Goal: Check status

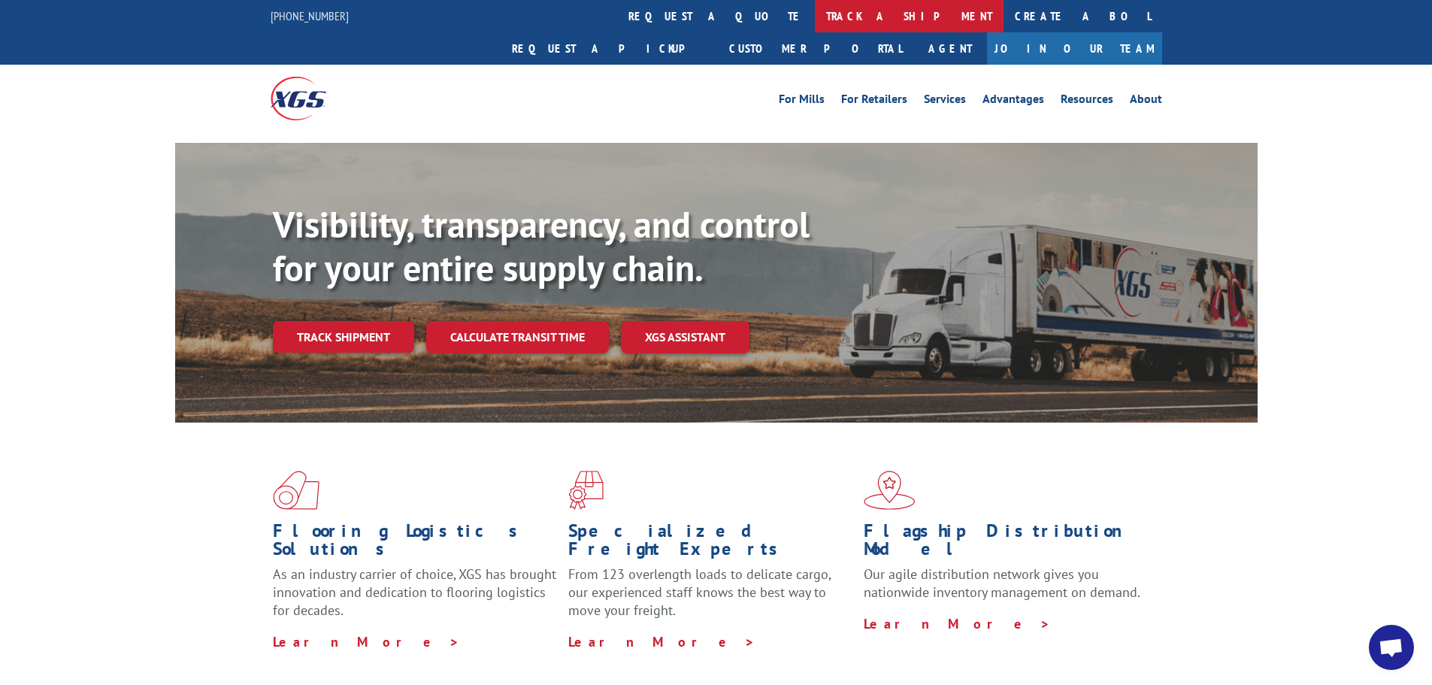
click at [815, 14] on link "track a shipment" at bounding box center [909, 16] width 189 height 32
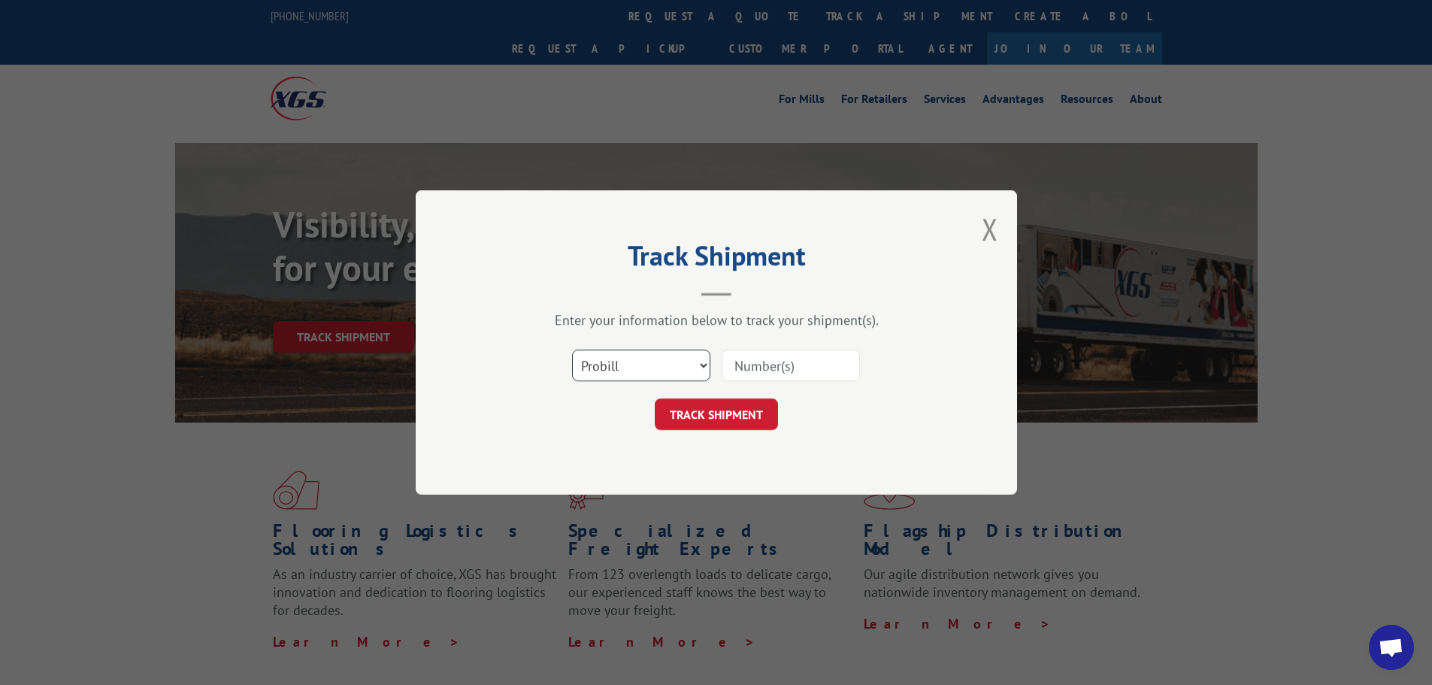
click at [657, 365] on select "Select category... Probill BOL PO" at bounding box center [641, 365] width 138 height 32
select select "po"
click at [572, 349] on select "Select category... Probill BOL PO" at bounding box center [641, 365] width 138 height 32
click at [750, 365] on input at bounding box center [791, 365] width 138 height 32
type input "fr040367"
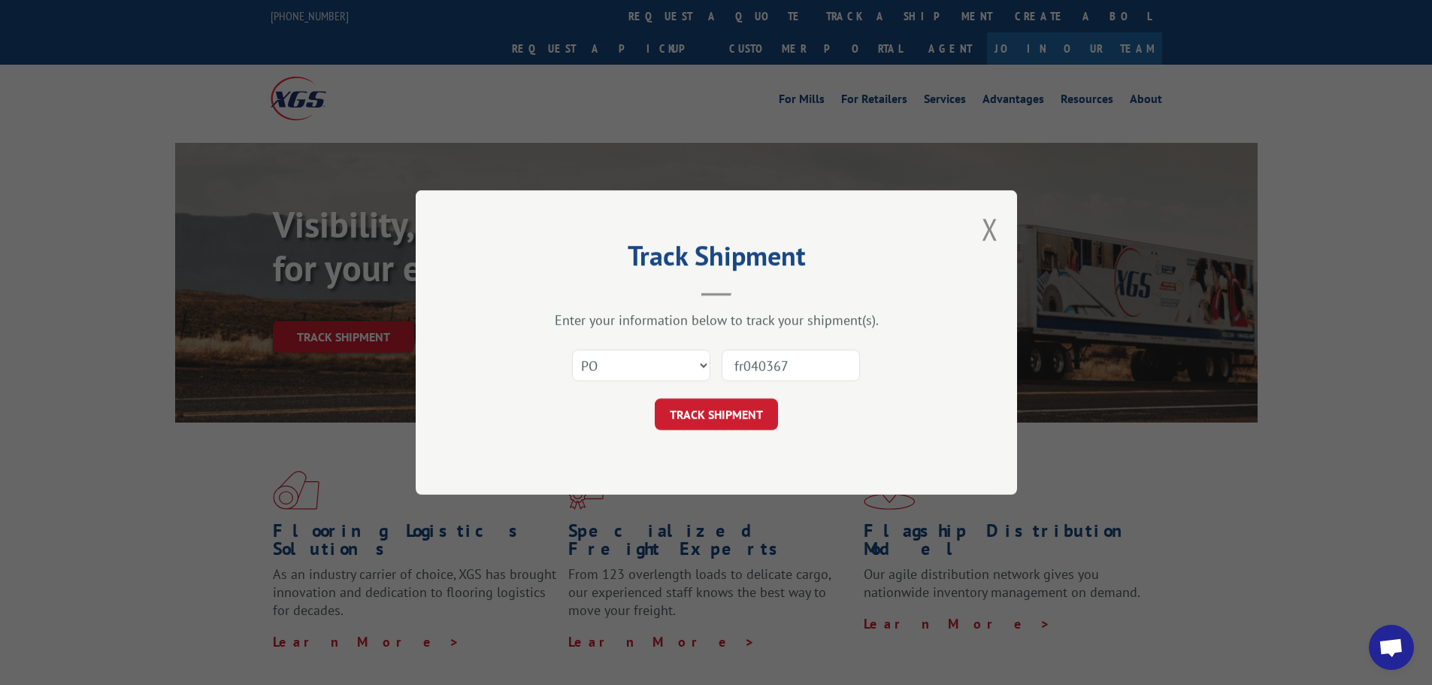
click at [719, 414] on button "TRACK SHIPMENT" at bounding box center [716, 414] width 123 height 32
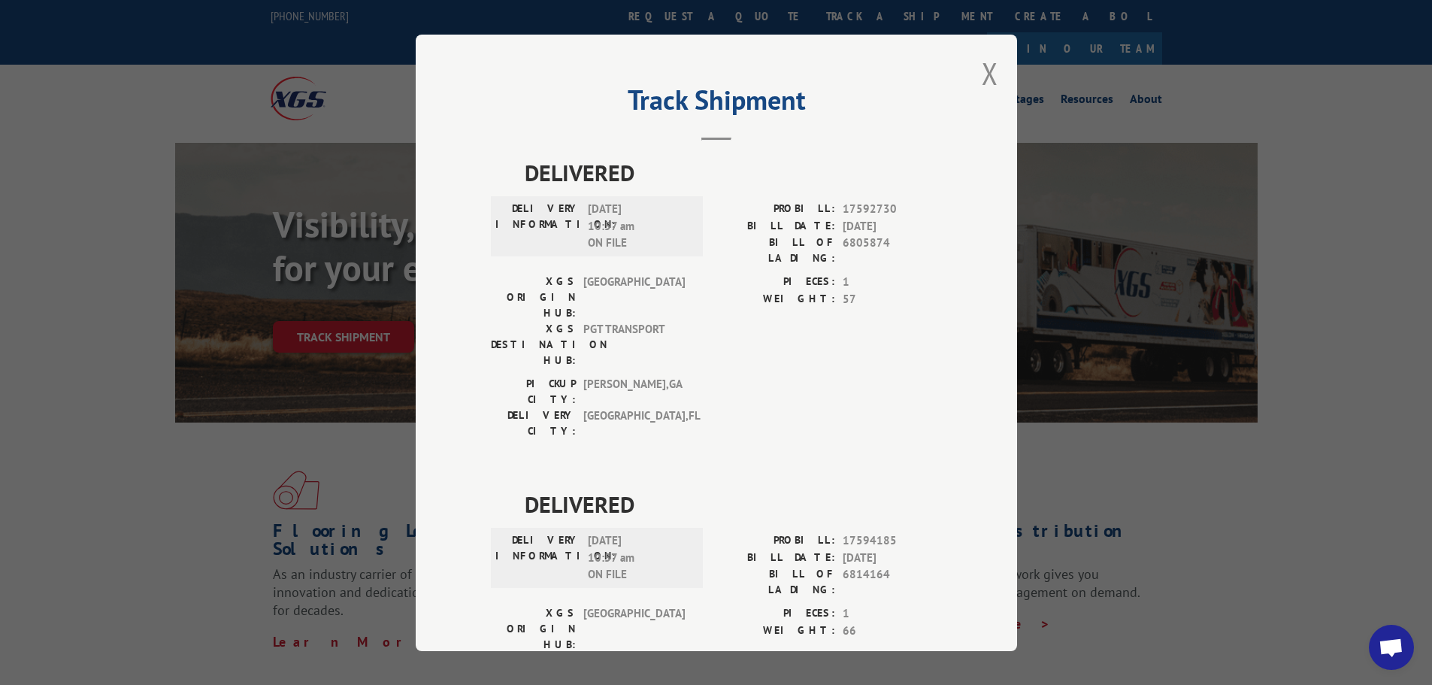
click at [872, 376] on div "PICKUP CITY: [GEOGRAPHIC_DATA] , [GEOGRAPHIC_DATA] DELIVERY CITY: [GEOGRAPHIC_D…" at bounding box center [716, 411] width 451 height 71
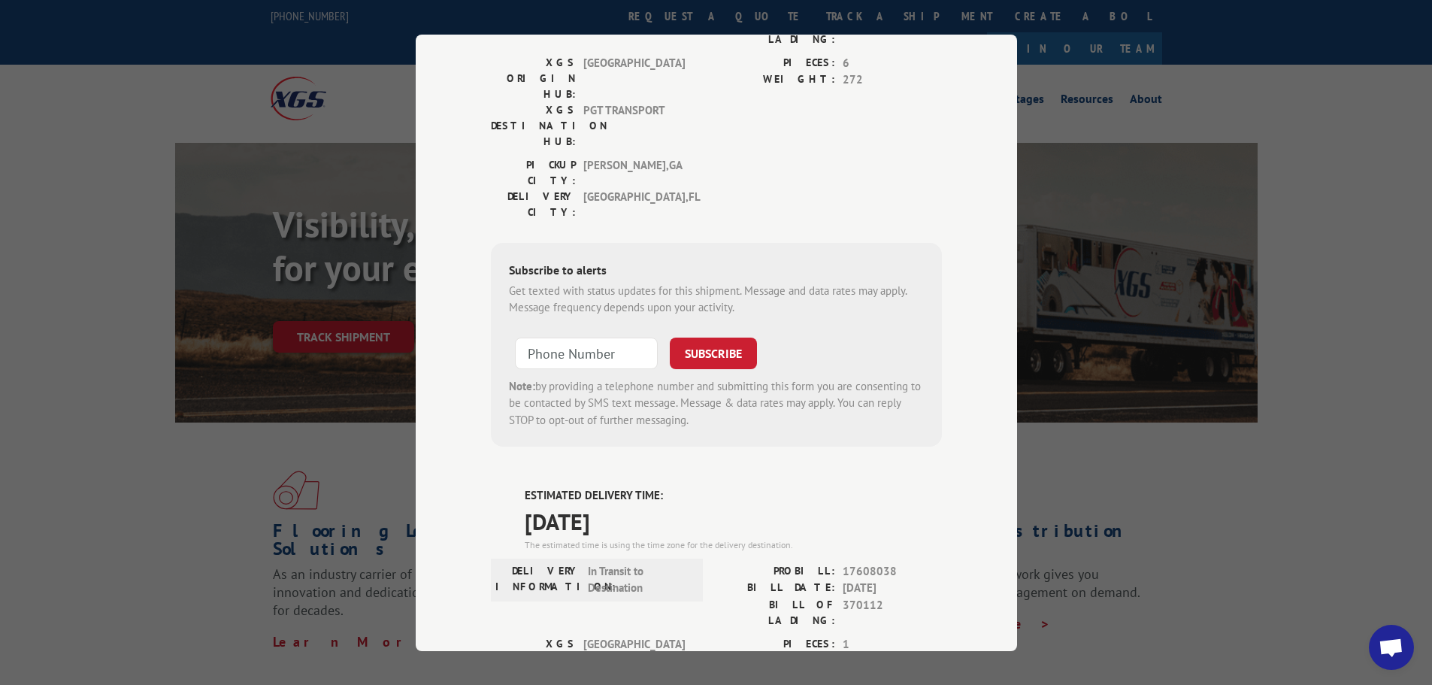
scroll to position [592, 0]
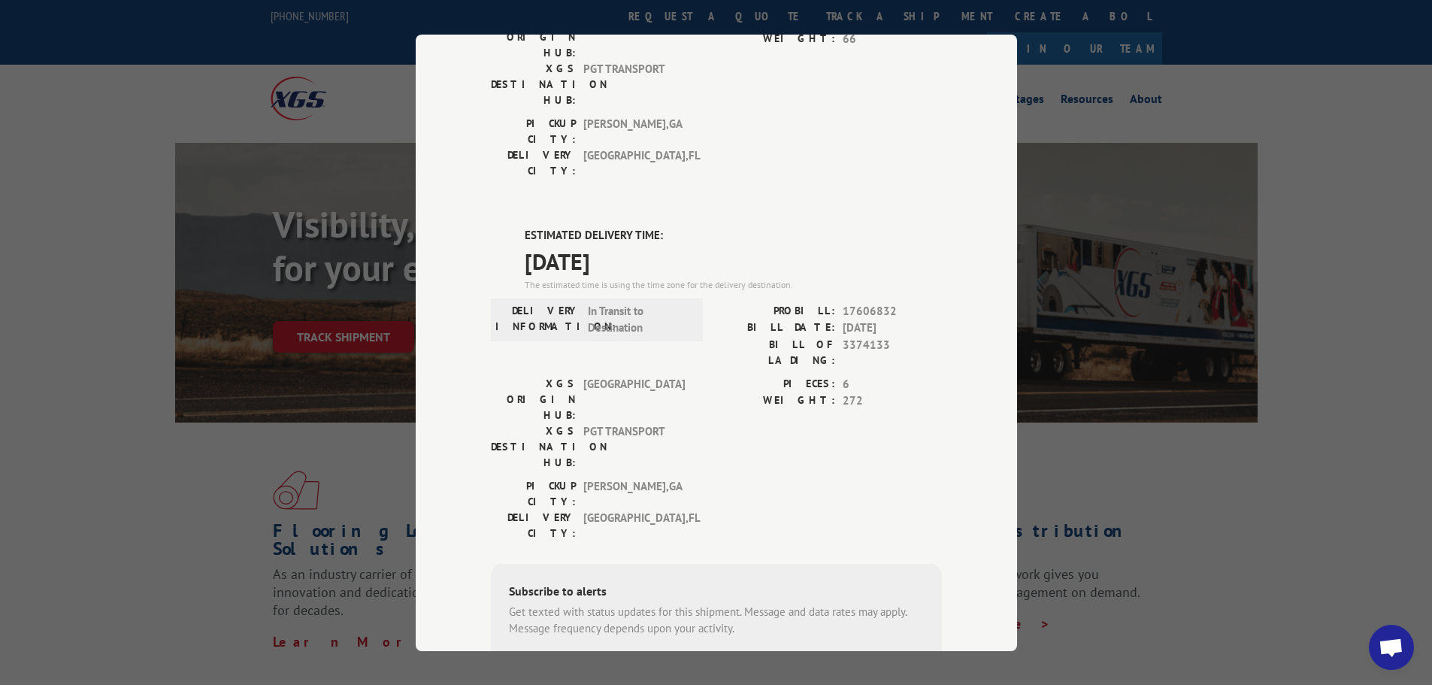
click at [1313, 83] on div "Track Shipment DELIVERED DELIVERY INFORMATION: [DATE] 10:57 am ON FILE PROBILL:…" at bounding box center [716, 342] width 1432 height 685
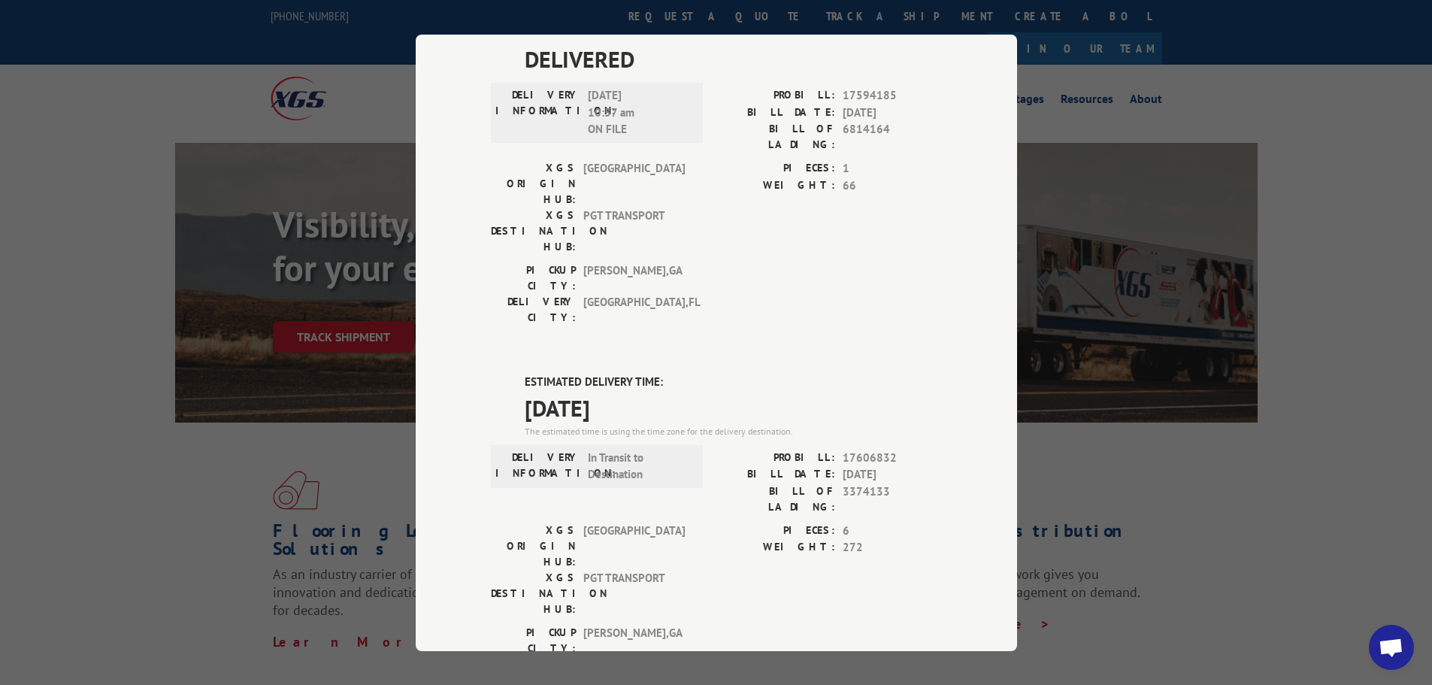
scroll to position [451, 0]
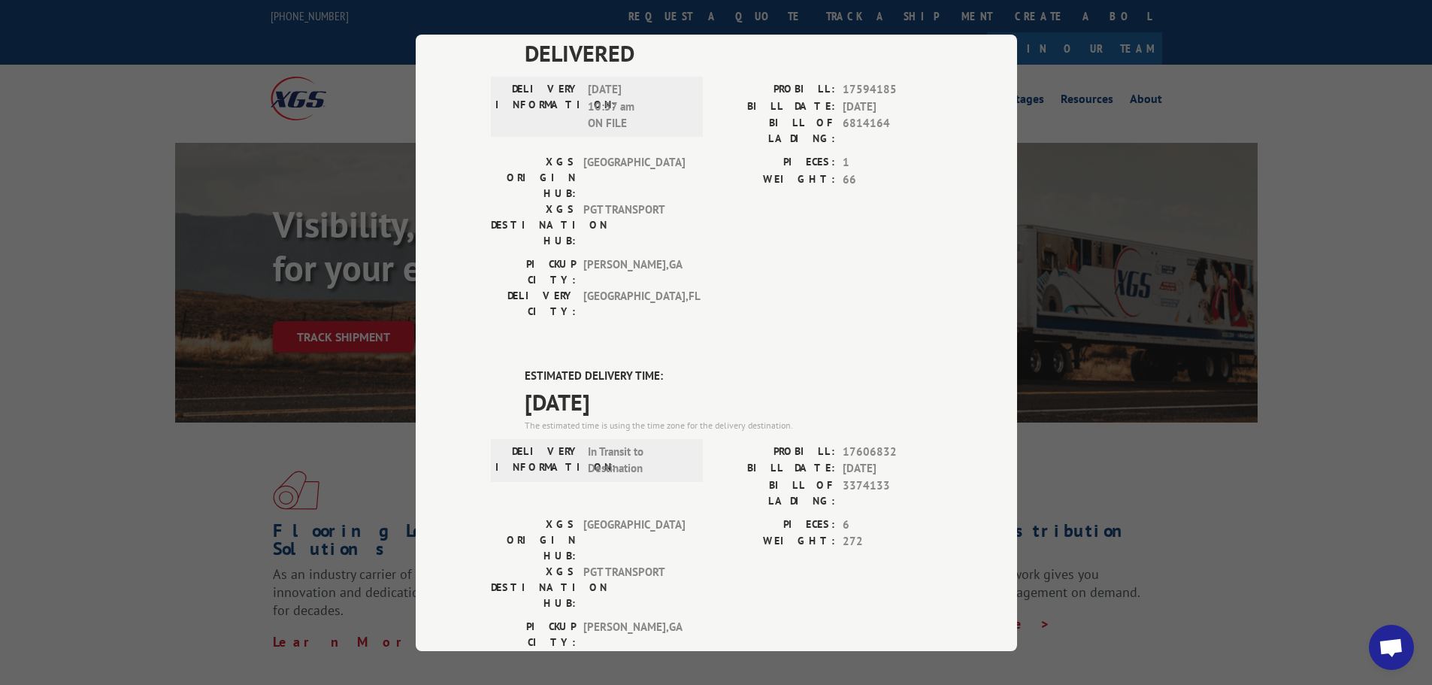
click at [1258, 470] on div "Track Shipment DELIVERED DELIVERY INFORMATION: [DATE] 10:57 am ON FILE PROBILL:…" at bounding box center [716, 342] width 1432 height 685
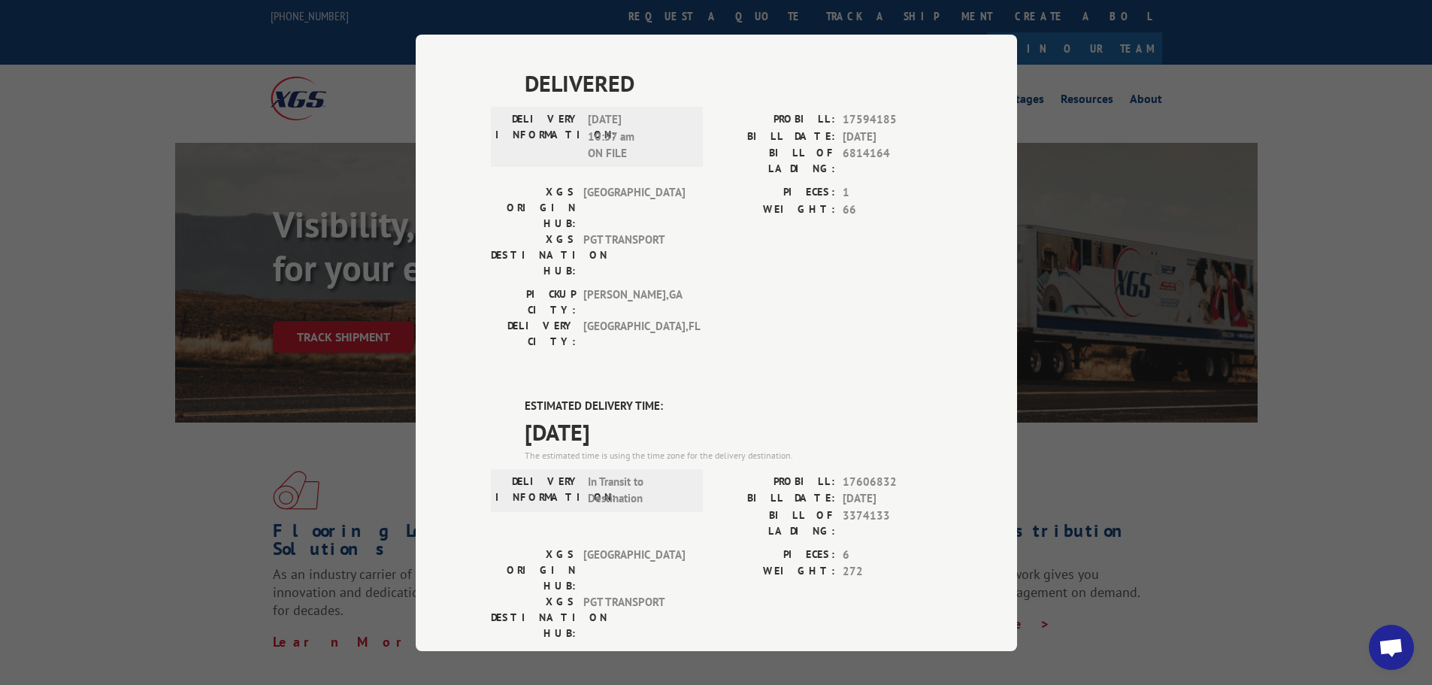
drag, startPoint x: 1316, startPoint y: 106, endPoint x: 1319, endPoint y: 98, distance: 8.1
click at [1316, 104] on div "Track Shipment DELIVERED DELIVERY INFORMATION: [DATE] 10:57 am ON FILE PROBILL:…" at bounding box center [716, 342] width 1432 height 685
